Goal: Information Seeking & Learning: Learn about a topic

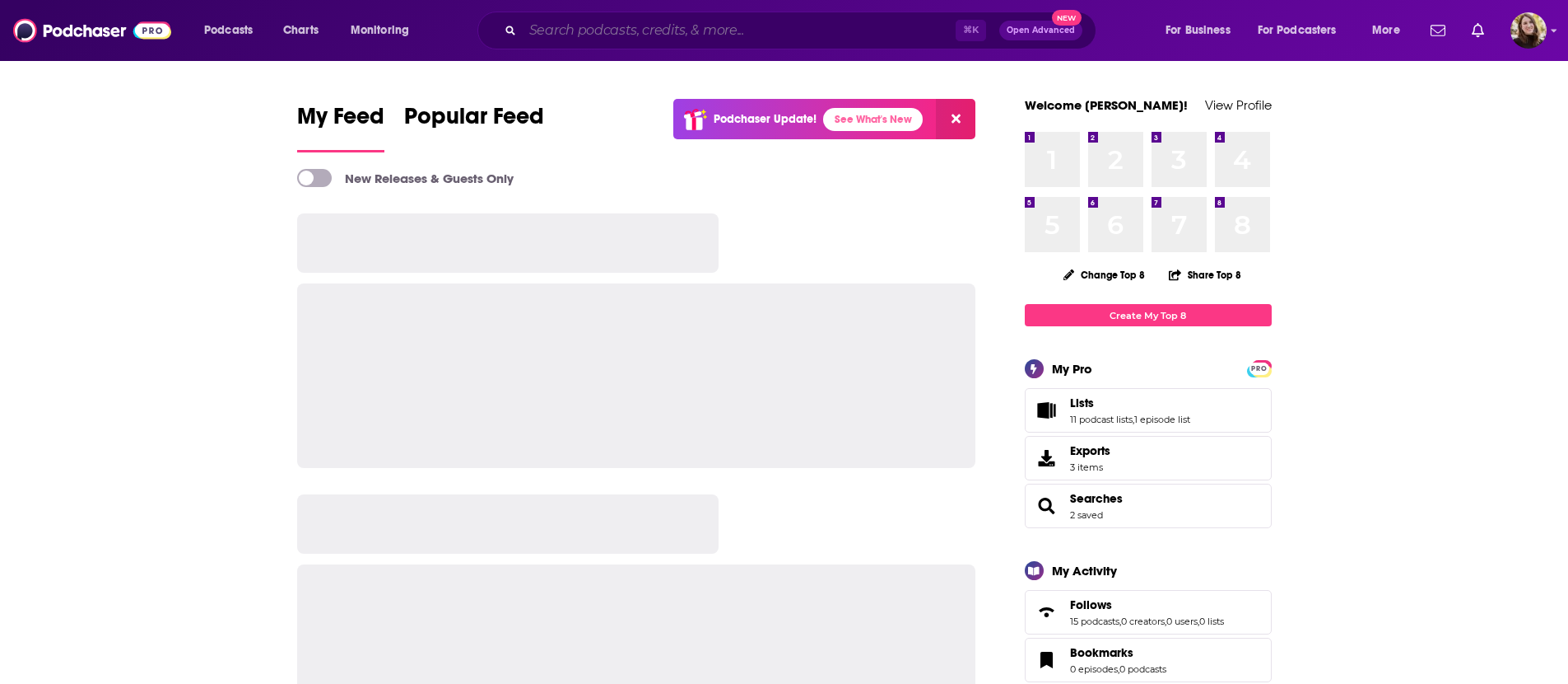
click at [735, 35] on input "Search podcasts, credits, & more..." at bounding box center [740, 30] width 433 height 27
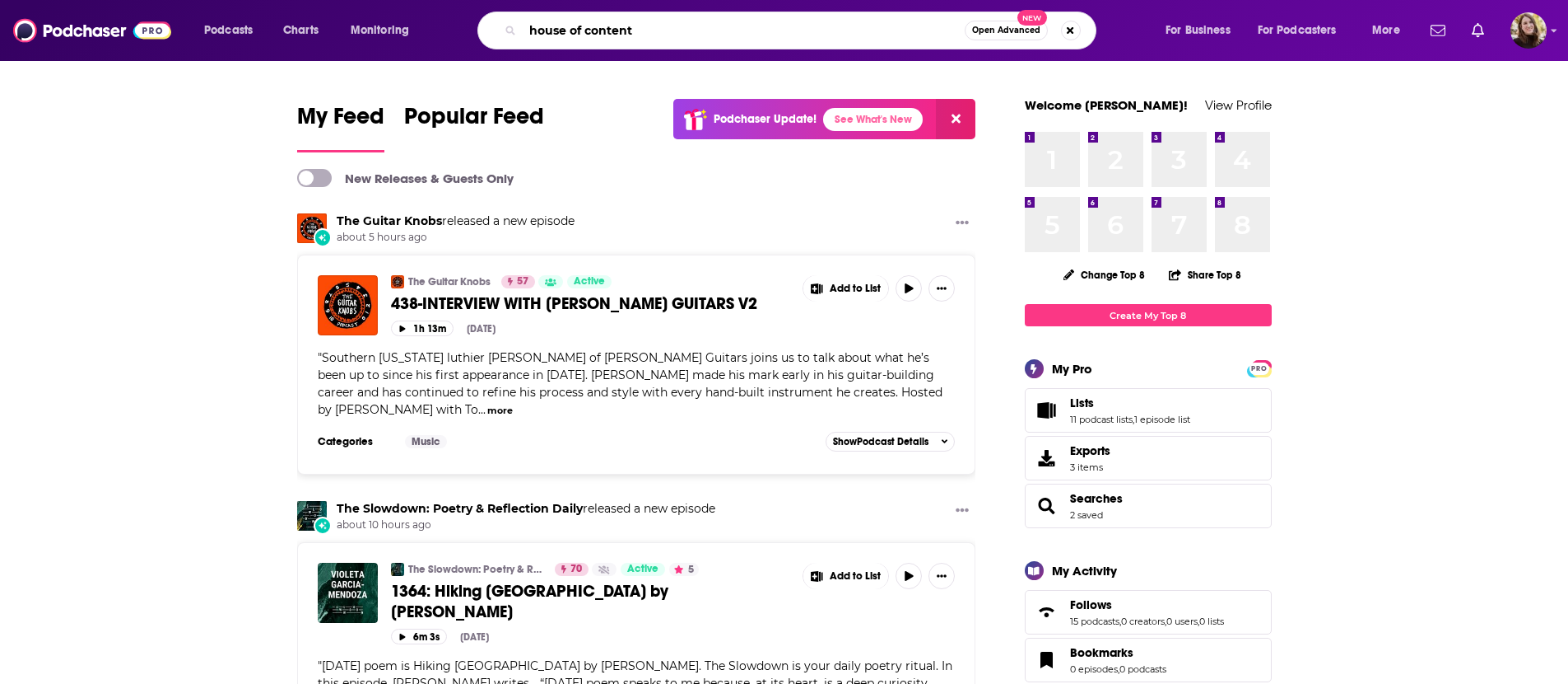
type input "house of content"
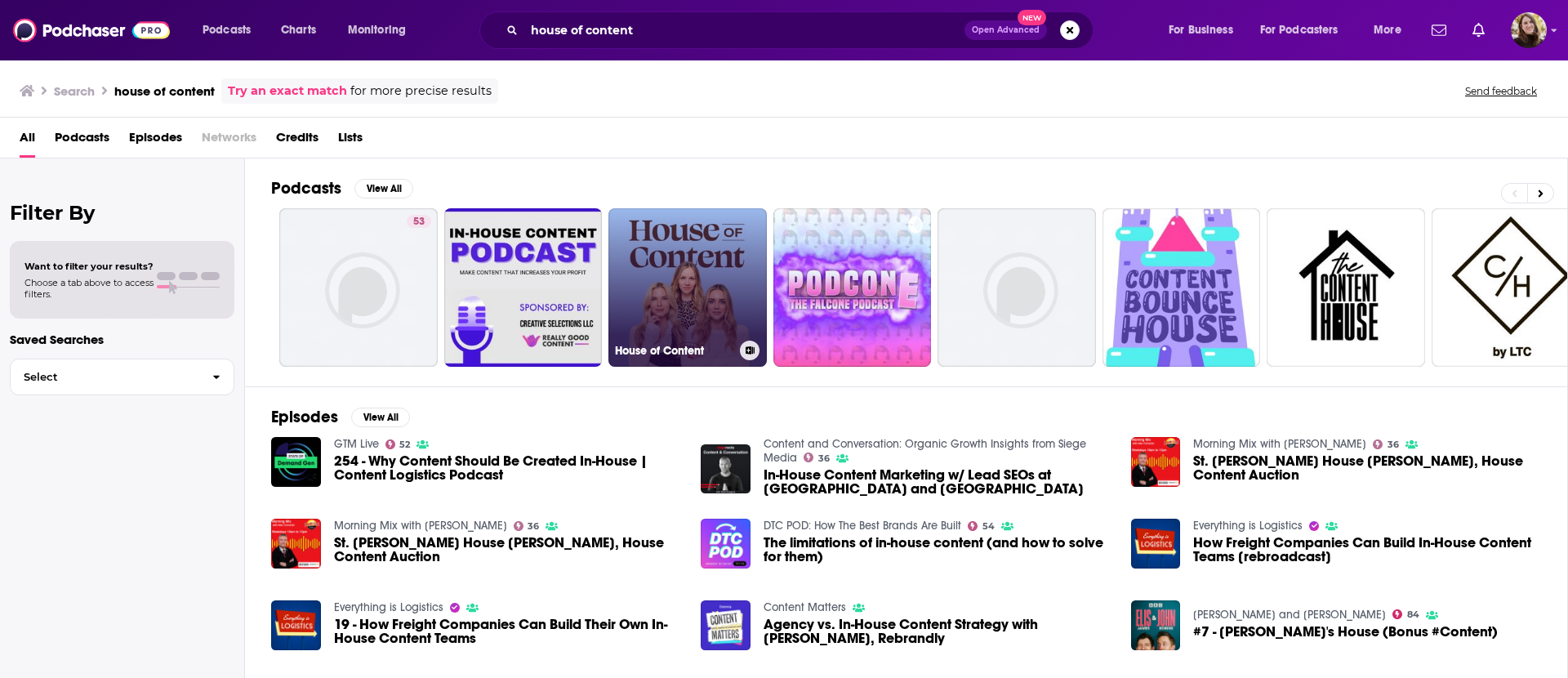
click at [733, 310] on link "House of Content" at bounding box center [688, 288] width 158 height 158
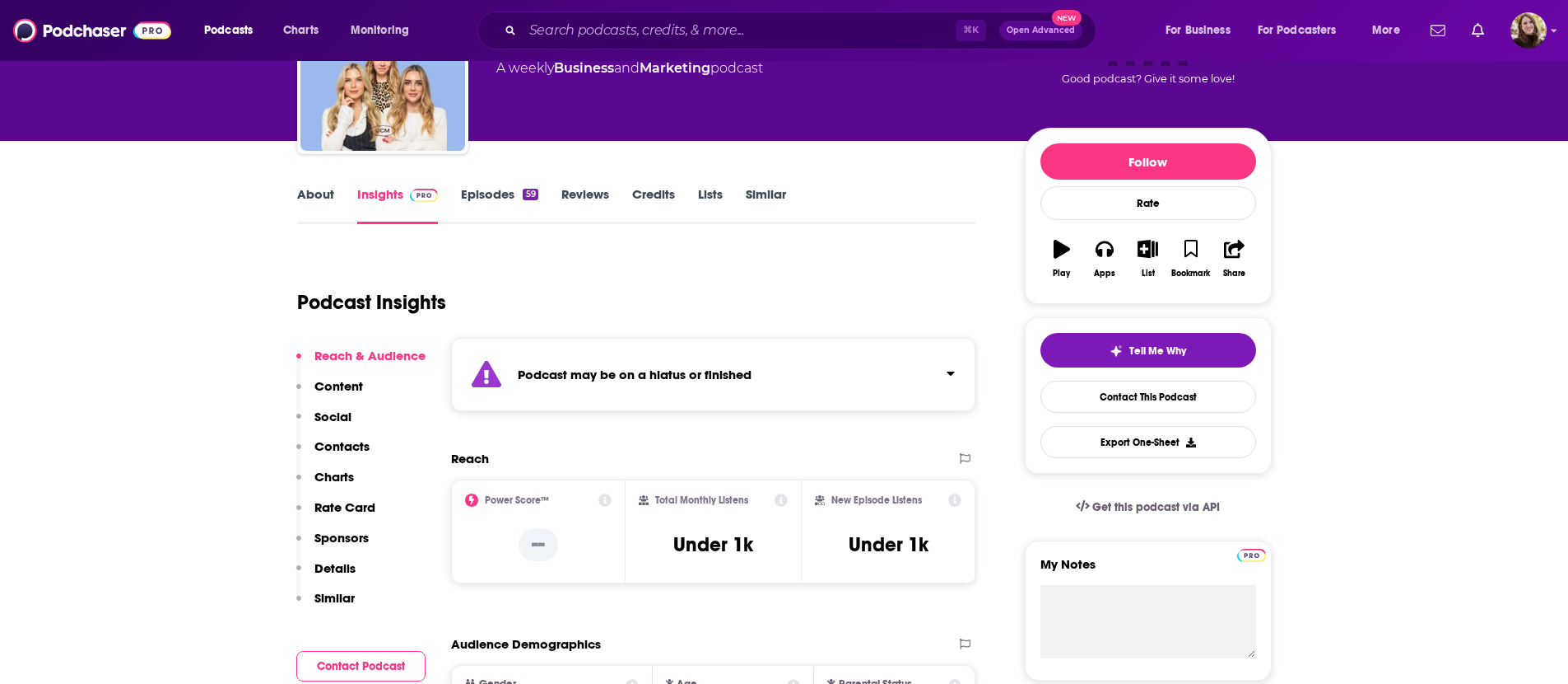
scroll to position [143, 0]
